Goal: Task Accomplishment & Management: Manage account settings

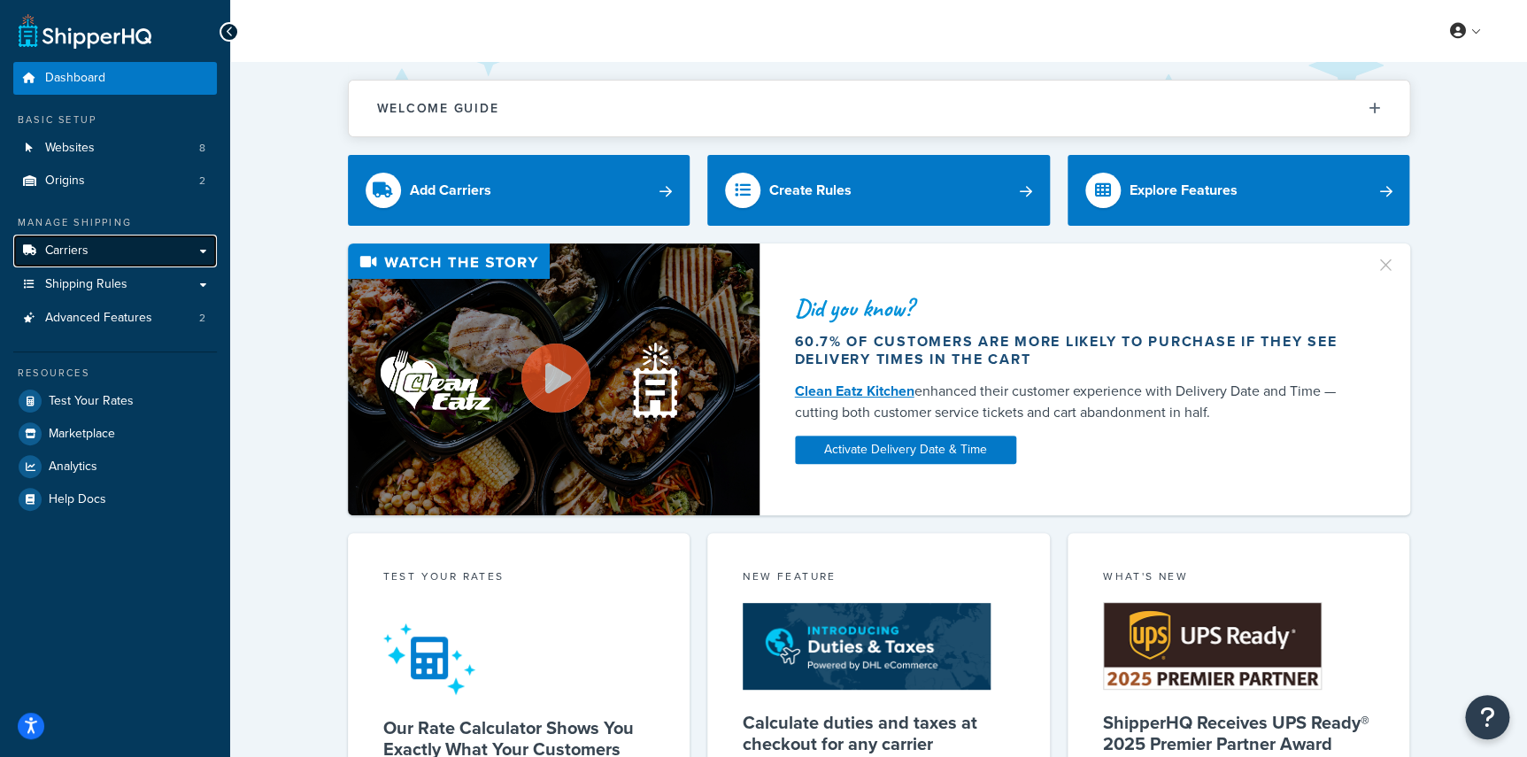
click at [112, 252] on link "Carriers" at bounding box center [115, 251] width 204 height 33
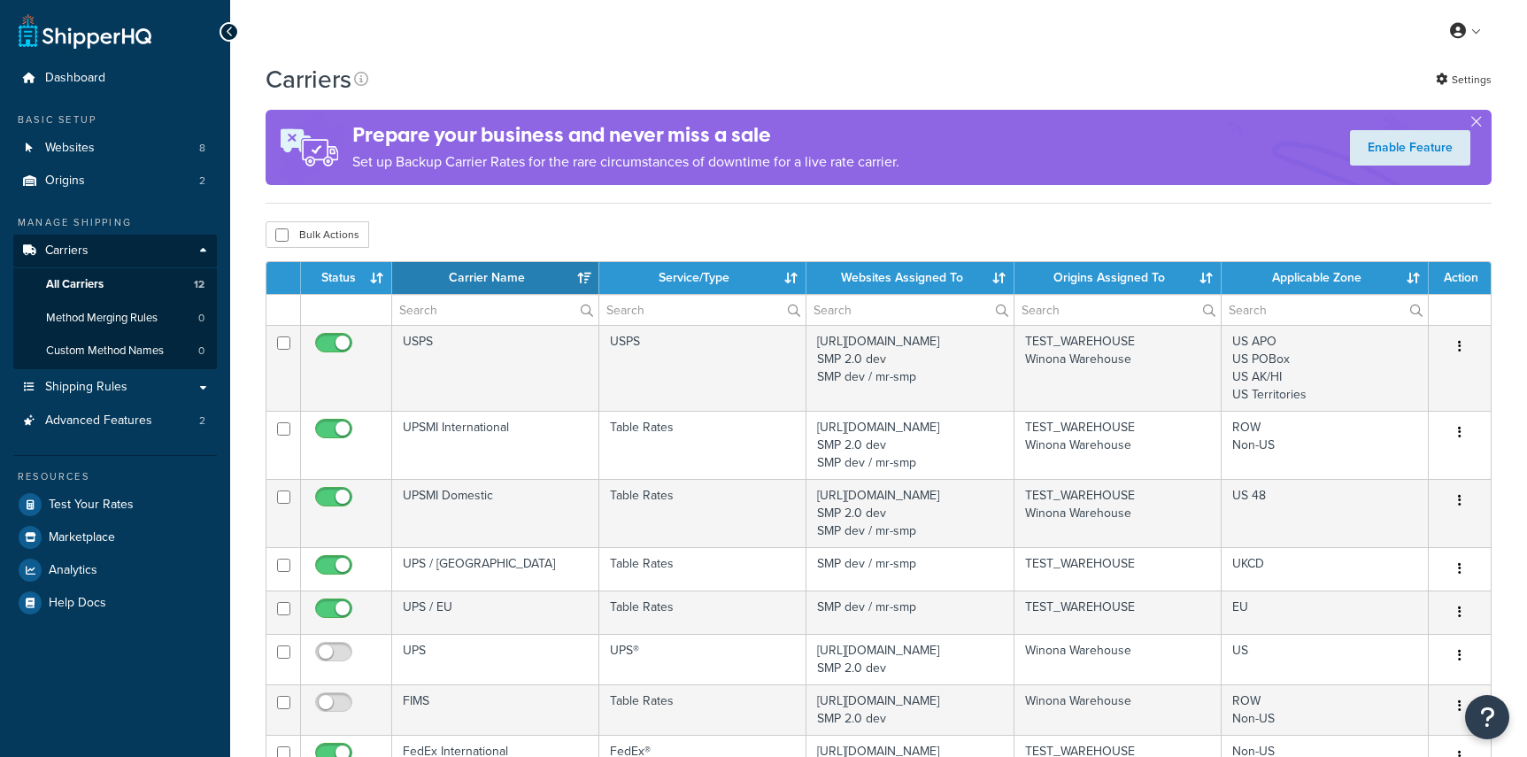
select select "15"
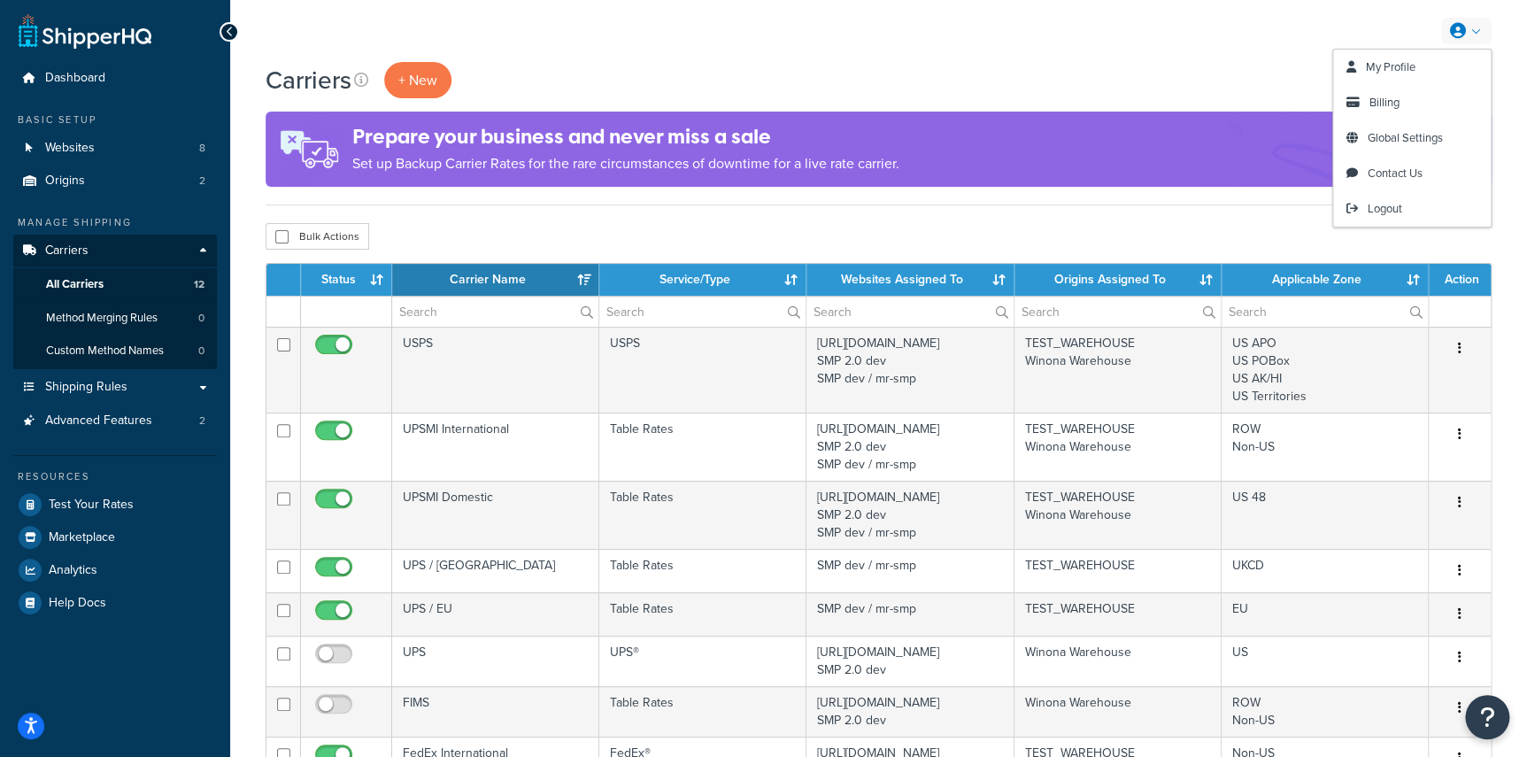
click at [1463, 25] on icon at bounding box center [1458, 31] width 16 height 16
click at [1404, 73] on span "My Profile" at bounding box center [1391, 66] width 50 height 17
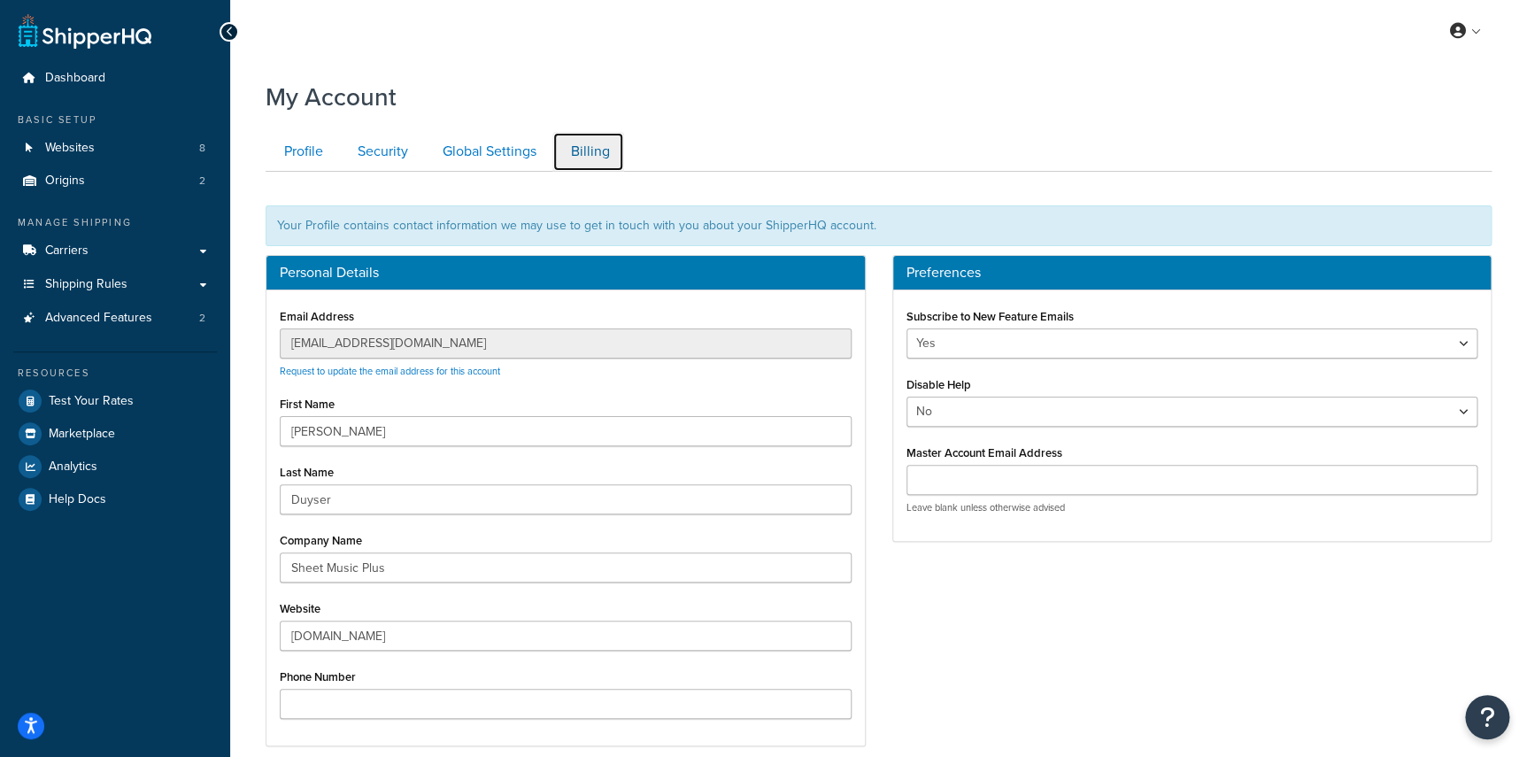
click at [592, 151] on link "Billing" at bounding box center [588, 152] width 72 height 40
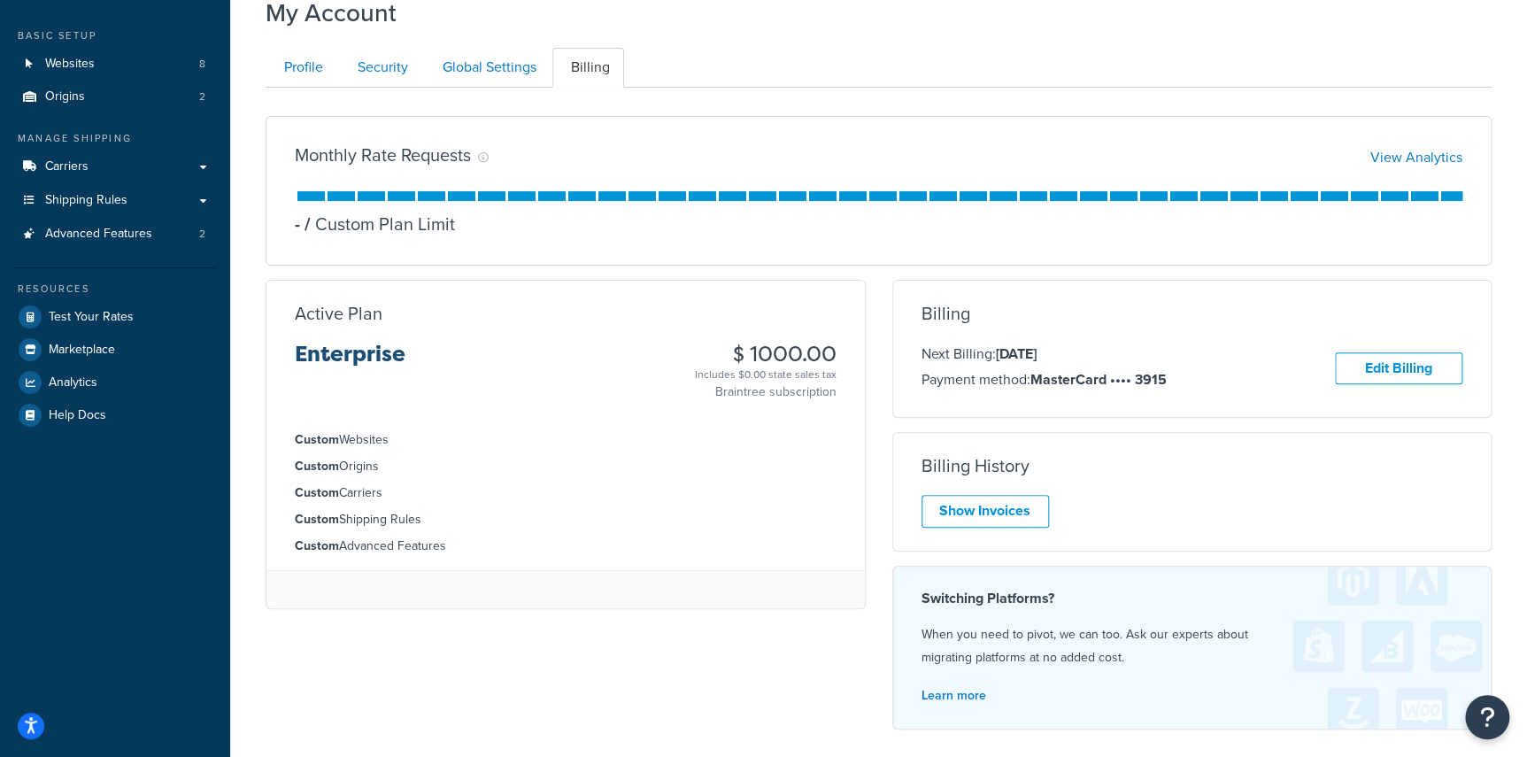
scroll to position [82, 0]
drag, startPoint x: 295, startPoint y: 355, endPoint x: 529, endPoint y: 568, distance: 317.1
click at [529, 568] on div "Active Plan Enterprise $ 1000.00 Includes $0.00 state sales tax Braintree subsc…" at bounding box center [566, 446] width 600 height 329
copy div "Enterprise $ 1000.00 Includes $0.00 state sales tax Braintree subscription Cust…"
drag, startPoint x: 316, startPoint y: 226, endPoint x: 495, endPoint y: 249, distance: 180.3
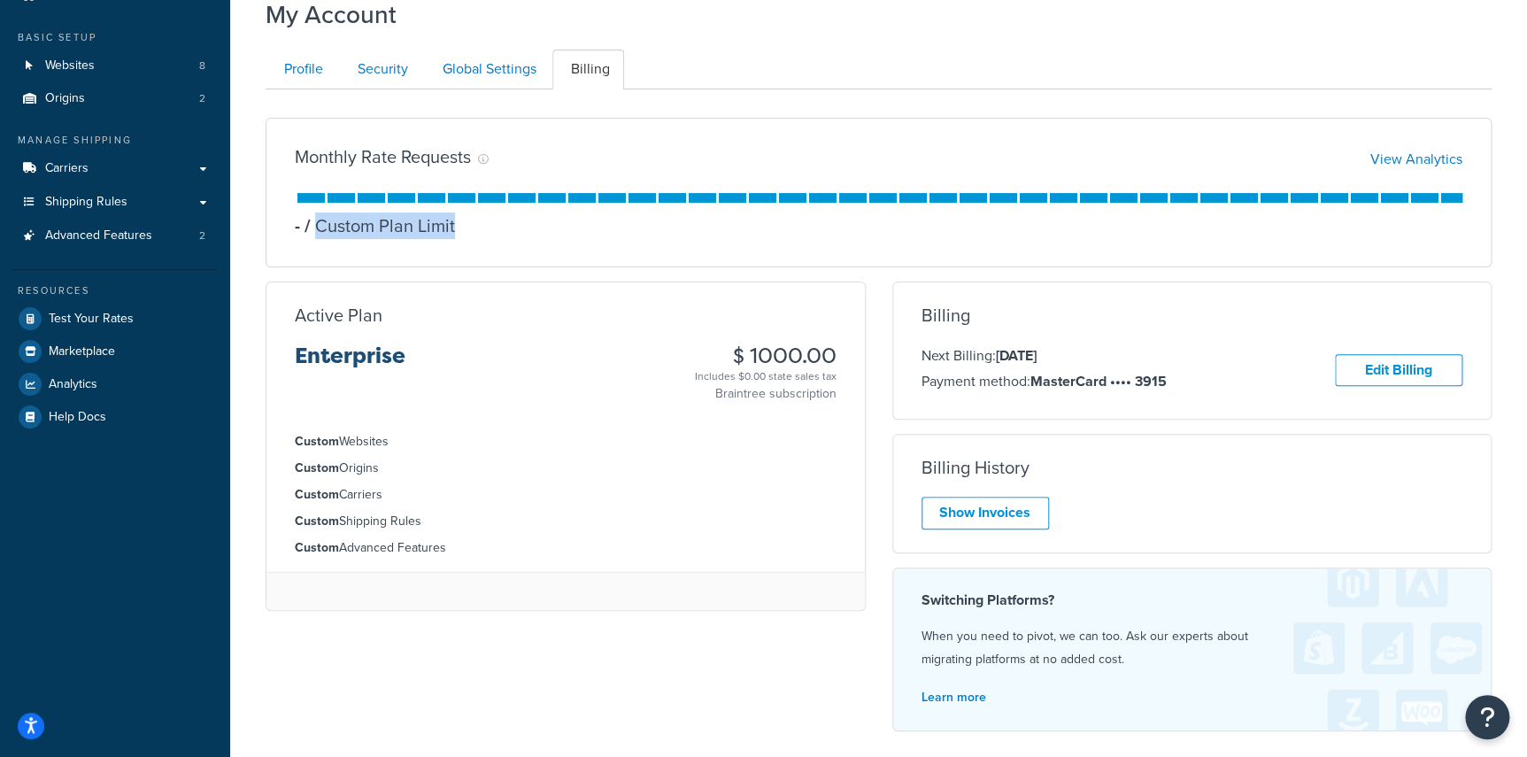
click at [495, 249] on div "Monthly Rate Requests View Analytics - / Custom Plan Limit A rate request is ge…" at bounding box center [879, 193] width 1226 height 150
copy p "Custom Plan Limit"
